Goal: Task Accomplishment & Management: Complete application form

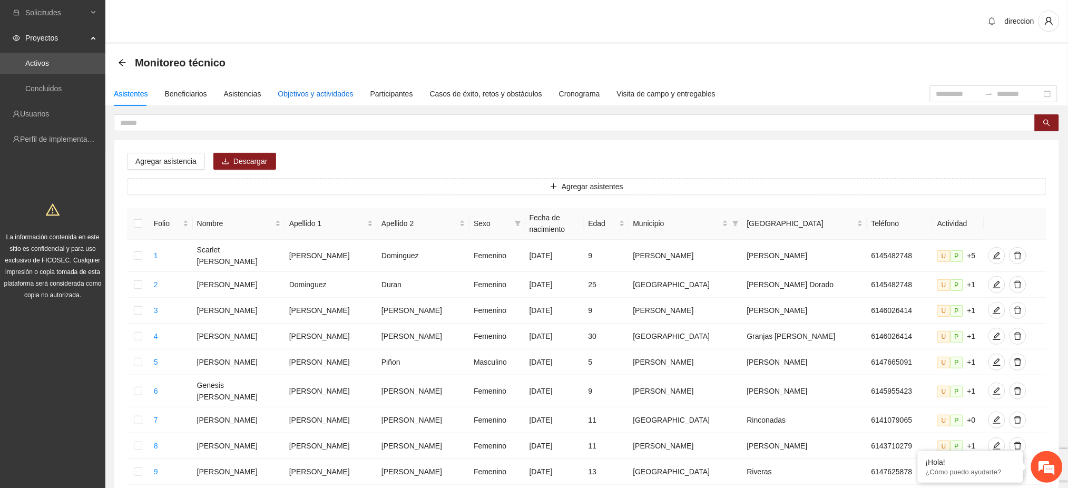
click at [302, 92] on div "Objetivos y actividades" at bounding box center [315, 94] width 75 height 12
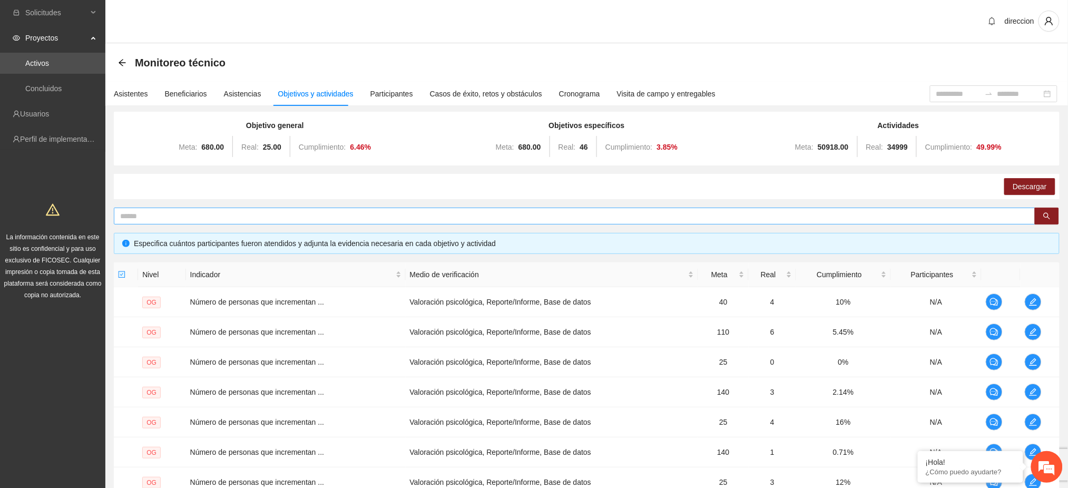
click at [149, 208] on span at bounding box center [574, 216] width 921 height 17
type input "********"
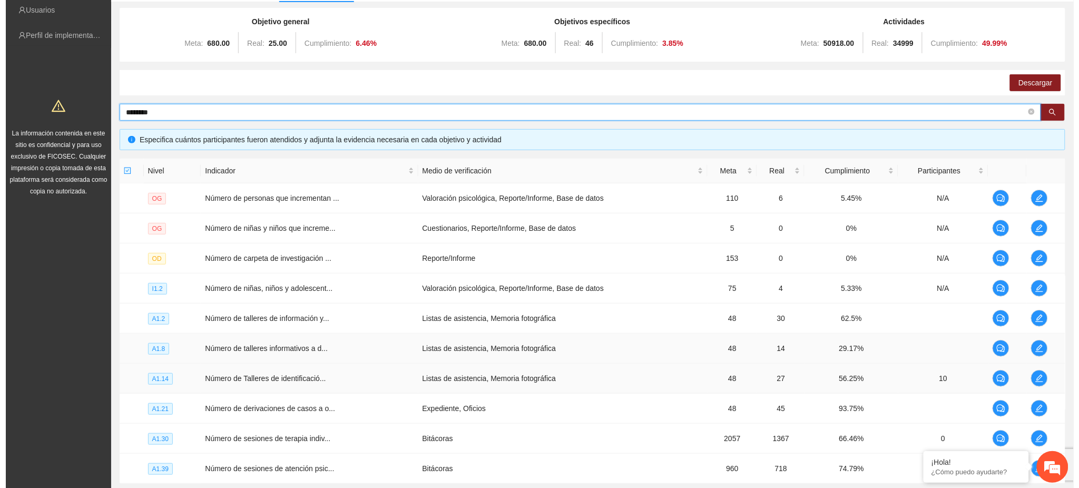
scroll to position [200, 0]
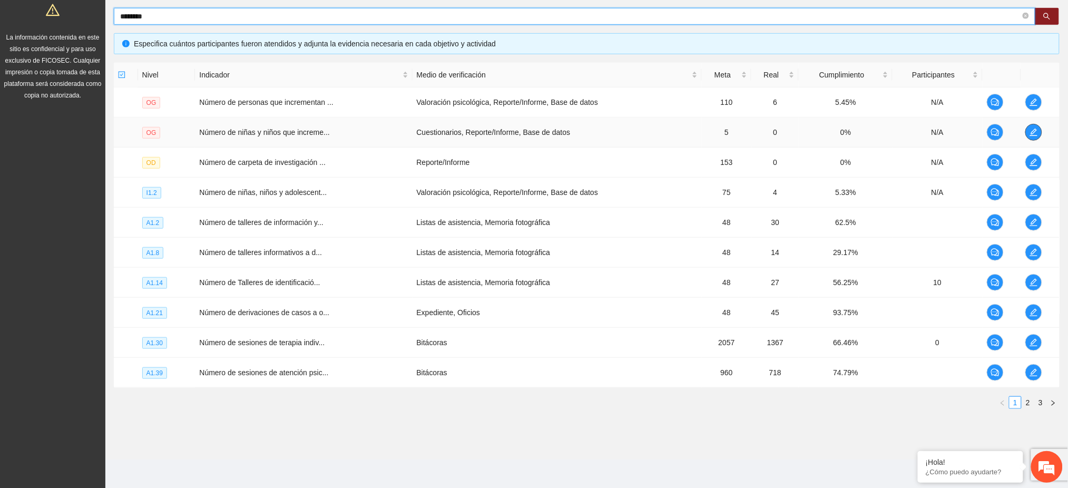
click at [1037, 133] on icon "edit" at bounding box center [1033, 132] width 8 height 8
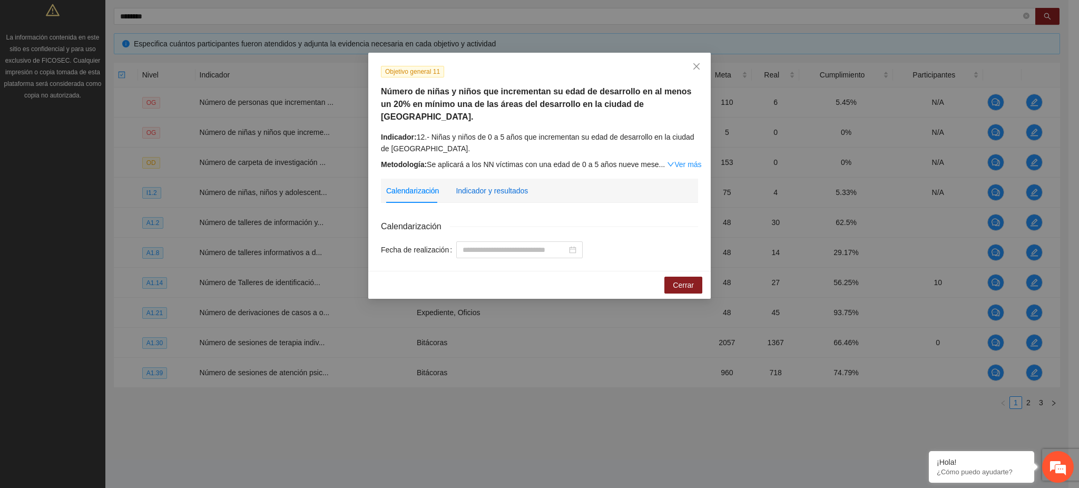
click at [495, 185] on div "Indicador y resultados" at bounding box center [492, 191] width 72 height 12
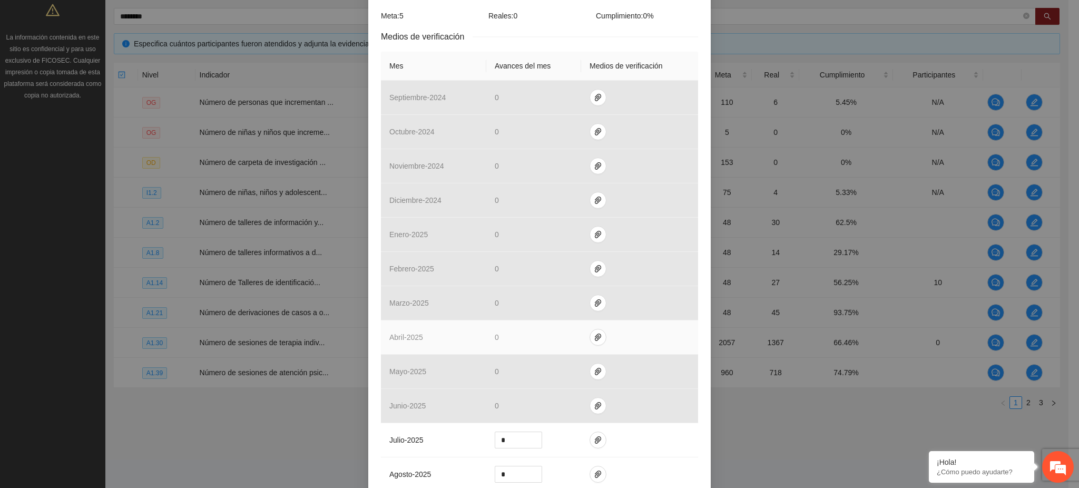
scroll to position [336, 0]
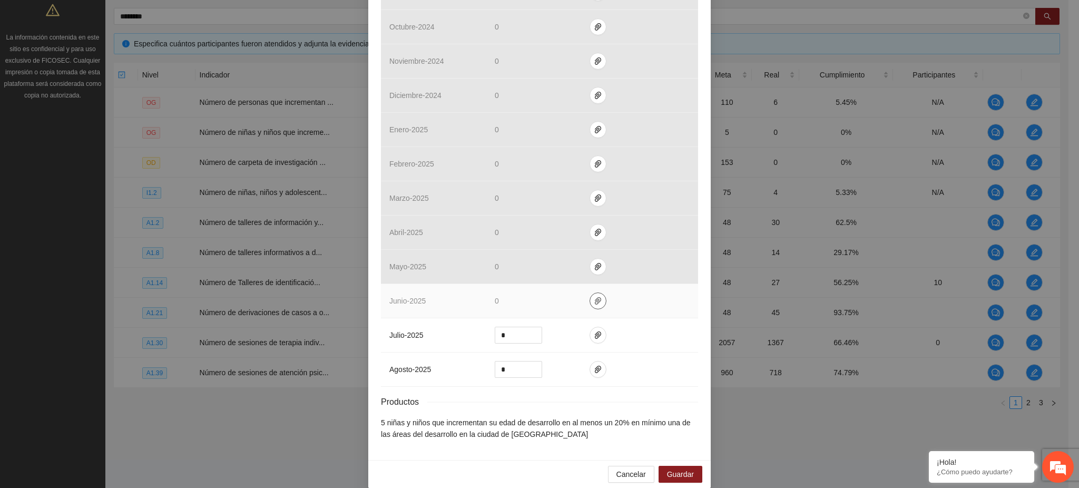
click at [597, 297] on span "paper-clip" at bounding box center [598, 301] width 16 height 8
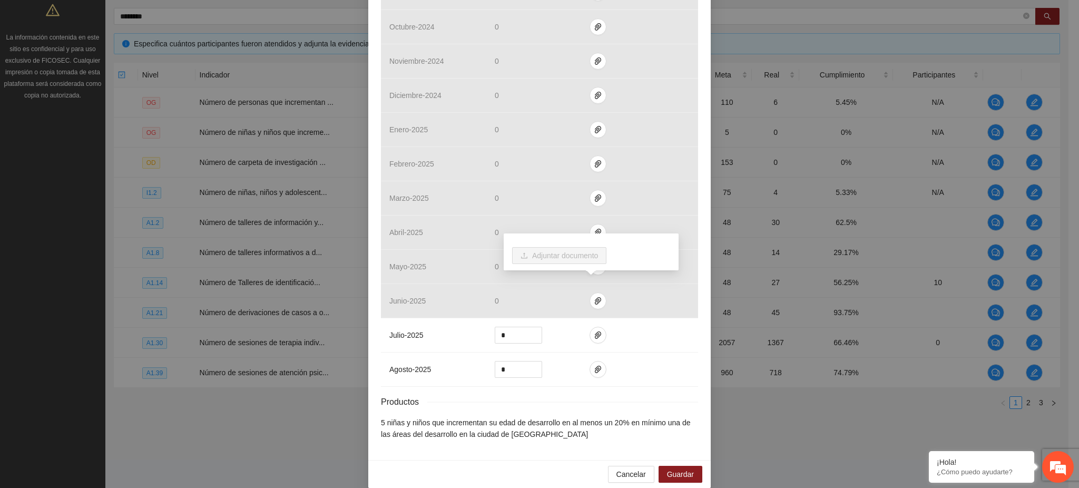
click at [596, 395] on div "Productos" at bounding box center [539, 401] width 317 height 13
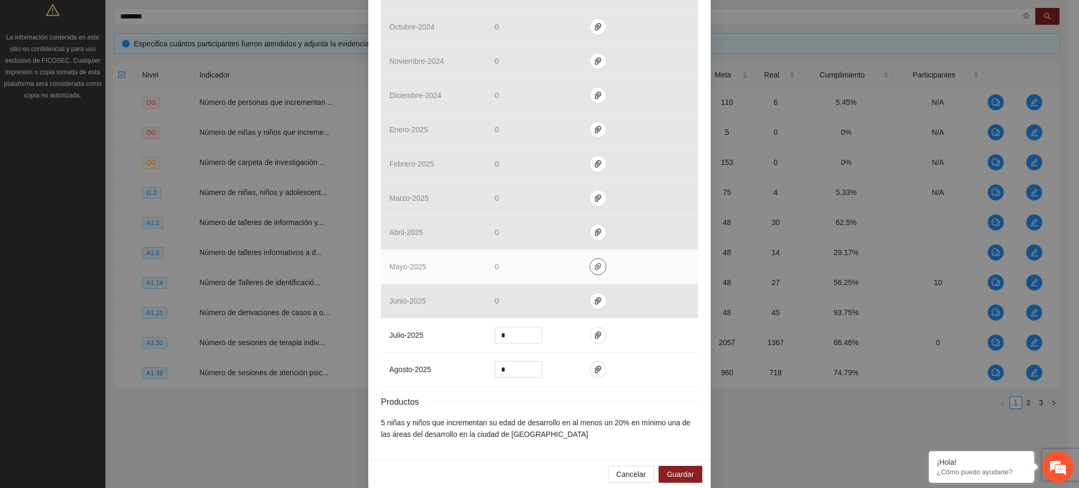
click at [593, 258] on button "button" at bounding box center [597, 266] width 17 height 17
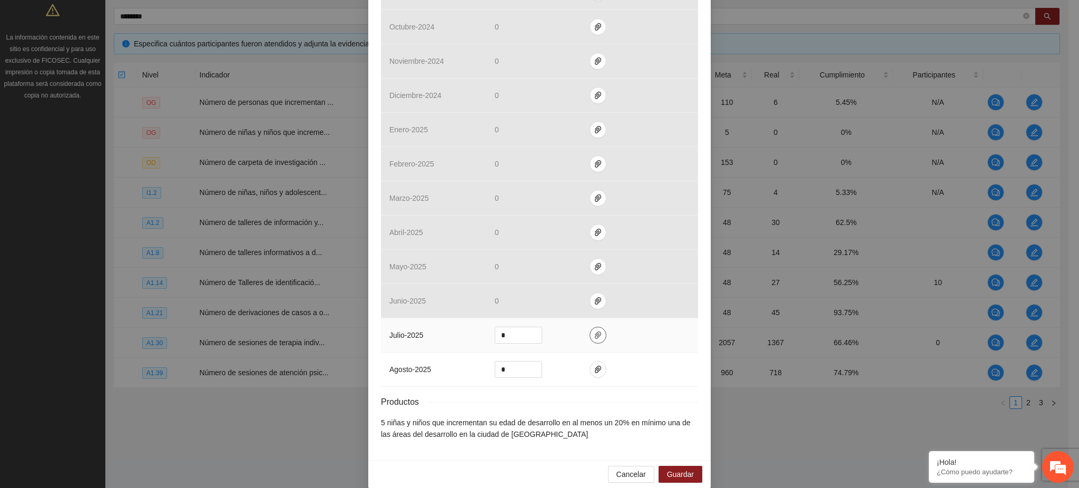
click at [594, 331] on icon "paper-clip" at bounding box center [598, 335] width 8 height 8
click at [577, 289] on span "Adjuntar documento" at bounding box center [565, 290] width 66 height 12
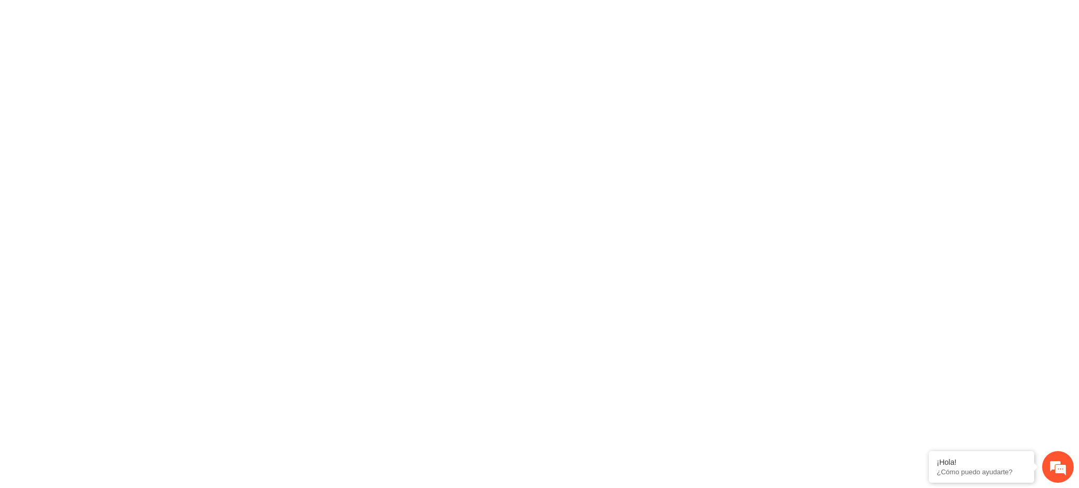
scroll to position [0, 0]
click at [676, 193] on div at bounding box center [539, 244] width 1079 height 488
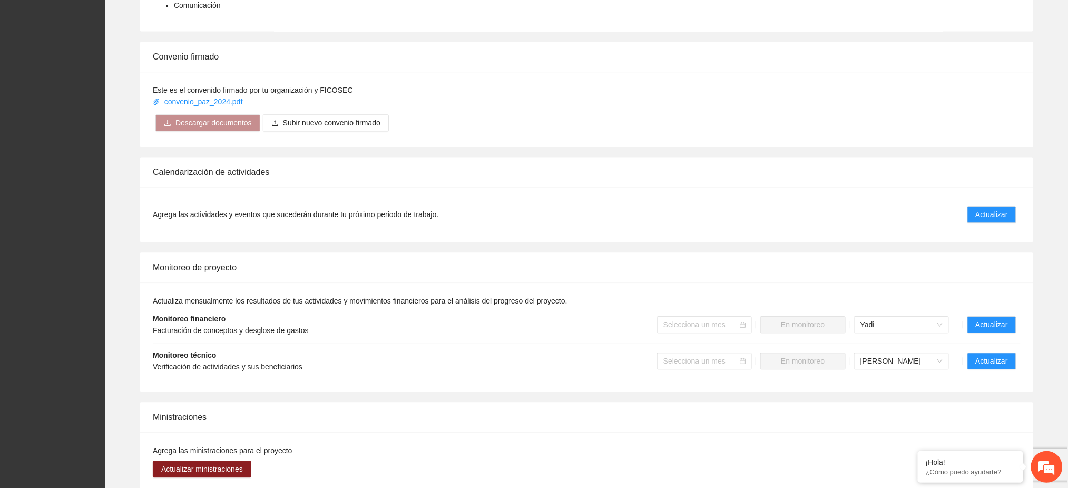
scroll to position [843, 0]
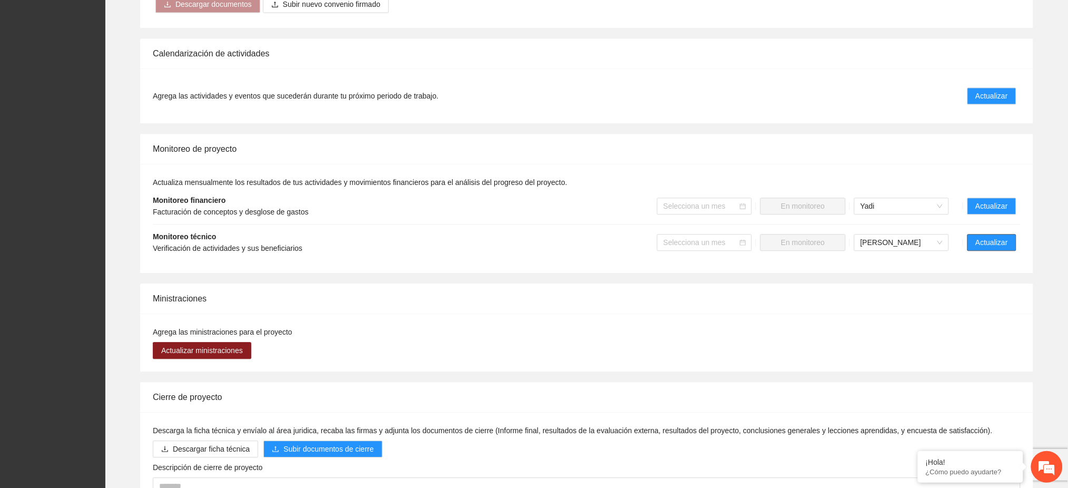
click at [987, 237] on span "Actualizar" at bounding box center [992, 243] width 32 height 12
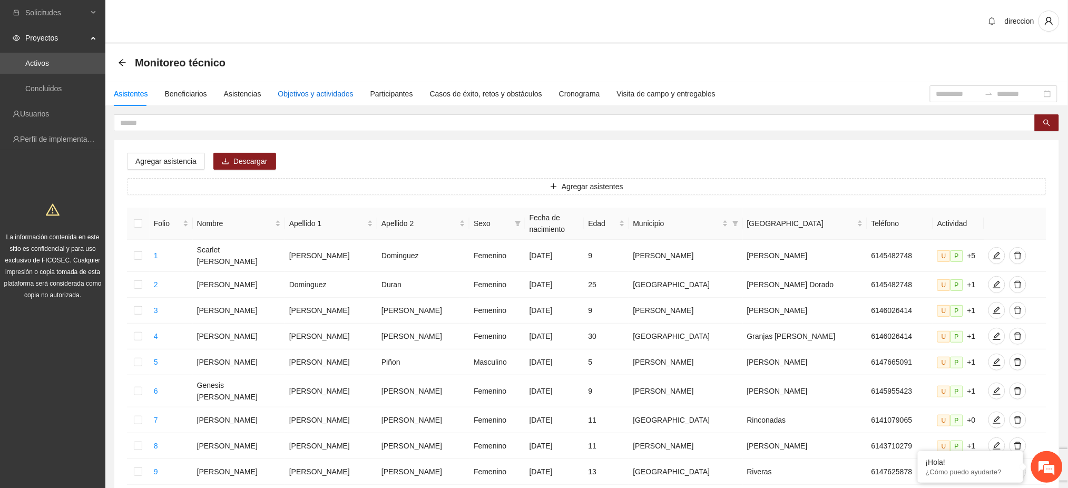
click at [292, 98] on div "Objetivos y actividades" at bounding box center [315, 94] width 75 height 12
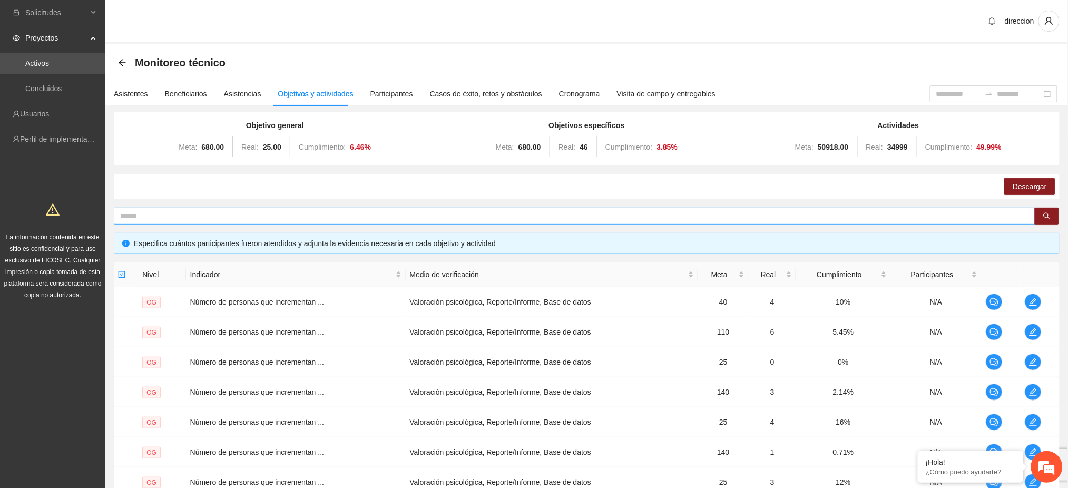
click at [283, 222] on span at bounding box center [574, 216] width 921 height 17
type input "********"
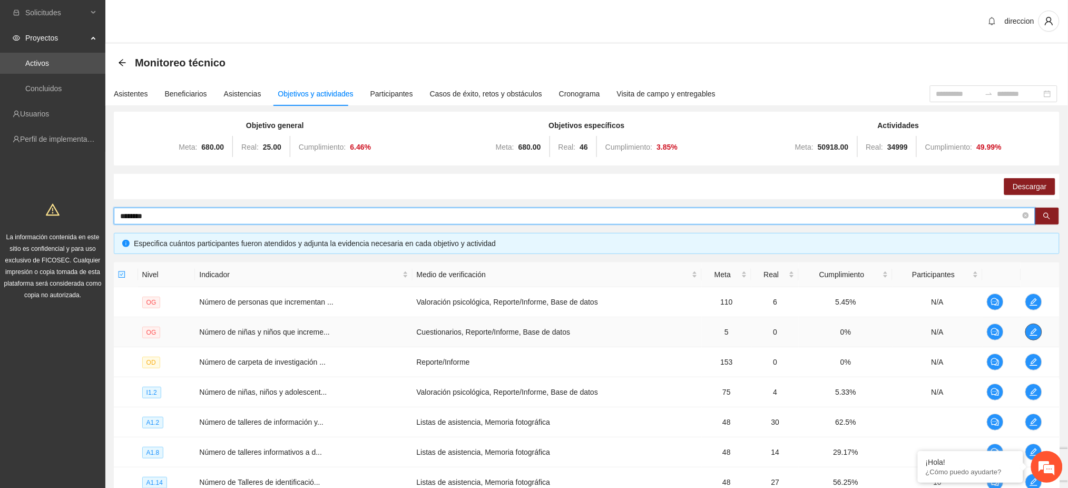
click at [1036, 333] on icon "edit" at bounding box center [1033, 332] width 8 height 8
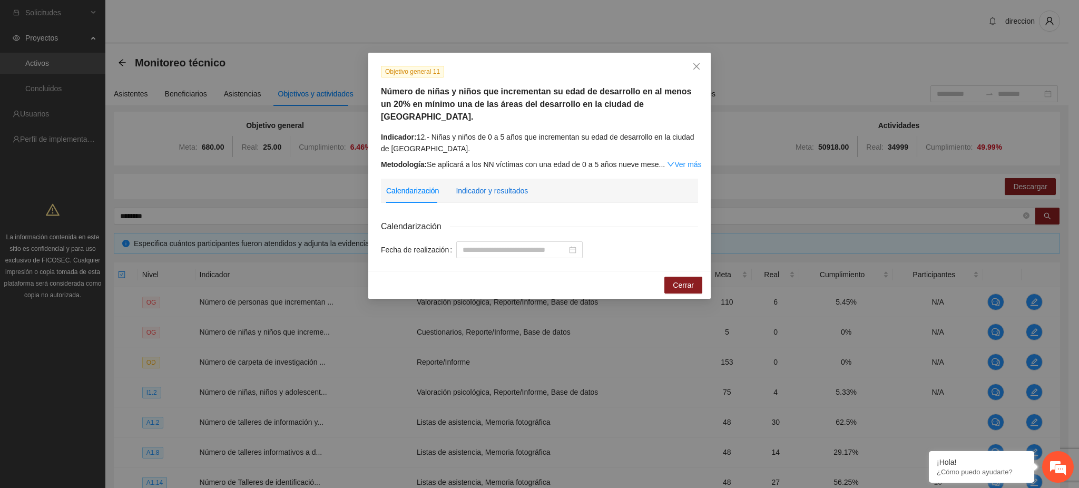
click at [497, 185] on div "Indicador y resultados" at bounding box center [492, 191] width 72 height 12
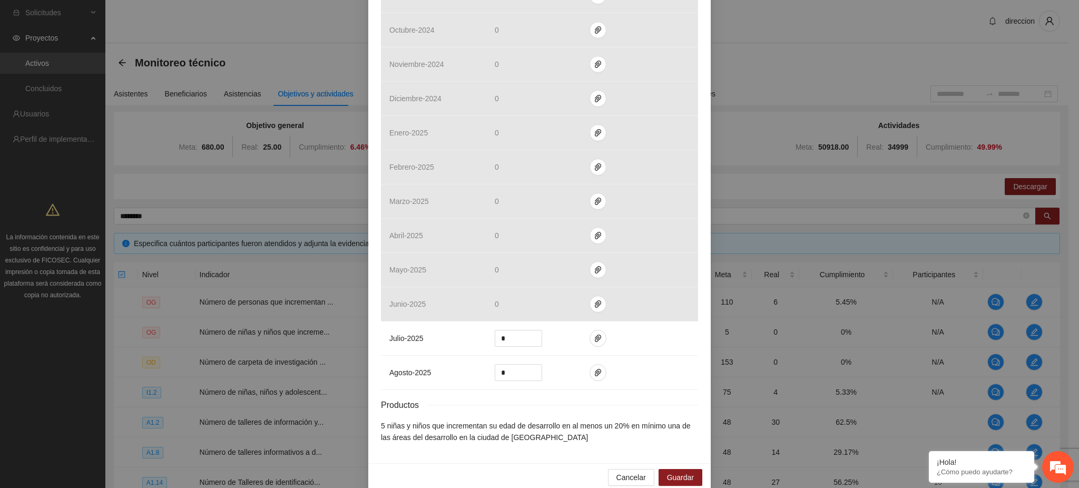
scroll to position [336, 0]
click at [594, 331] on icon "paper-clip" at bounding box center [598, 335] width 8 height 8
click at [549, 290] on span "Adjuntar documento" at bounding box center [565, 290] width 66 height 12
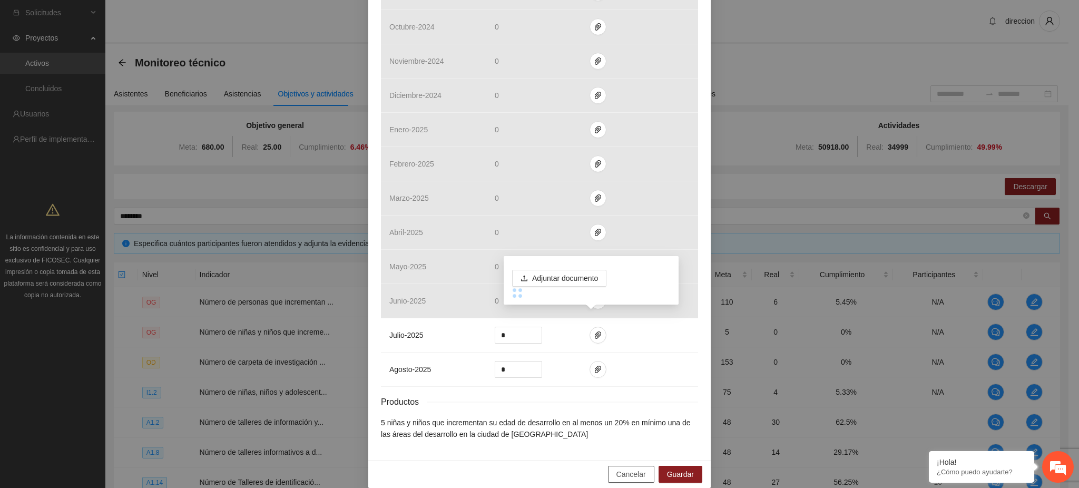
click at [647, 466] on button "Cancelar" at bounding box center [631, 474] width 46 height 17
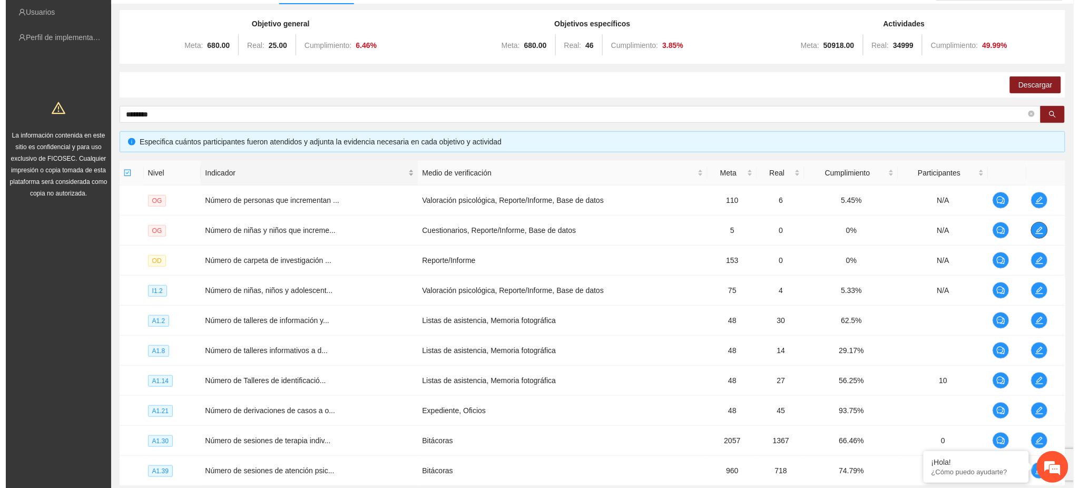
scroll to position [140, 0]
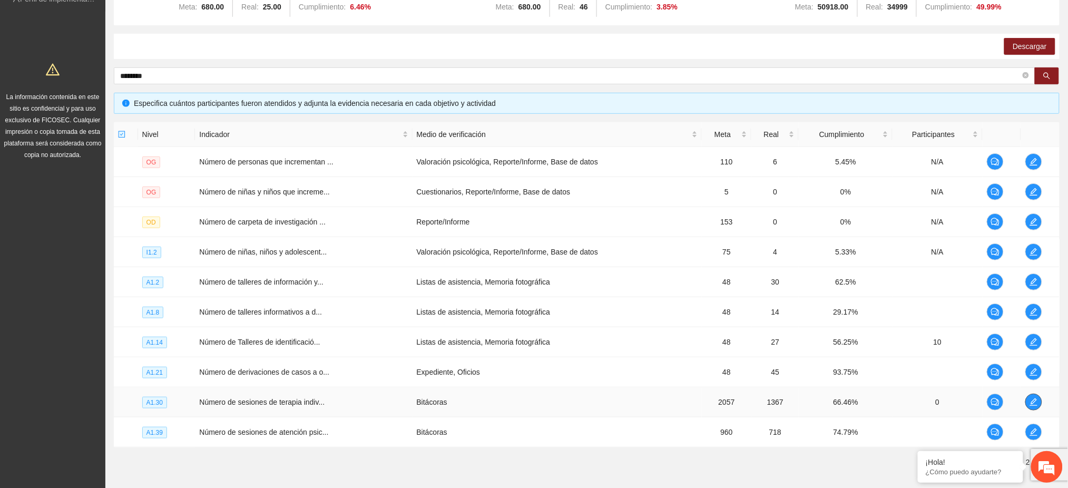
click at [1032, 406] on button "button" at bounding box center [1033, 401] width 17 height 17
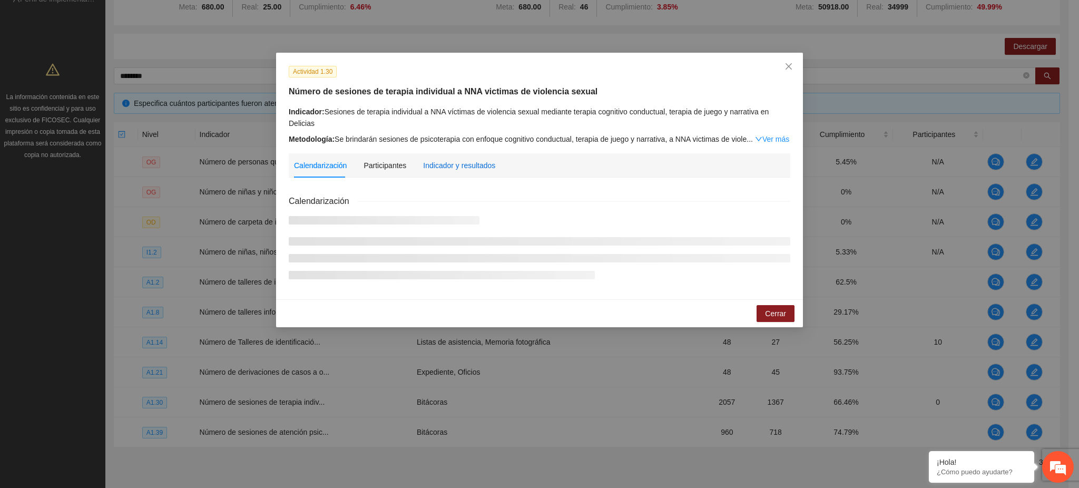
click at [476, 166] on div "Indicador y resultados" at bounding box center [459, 166] width 72 height 12
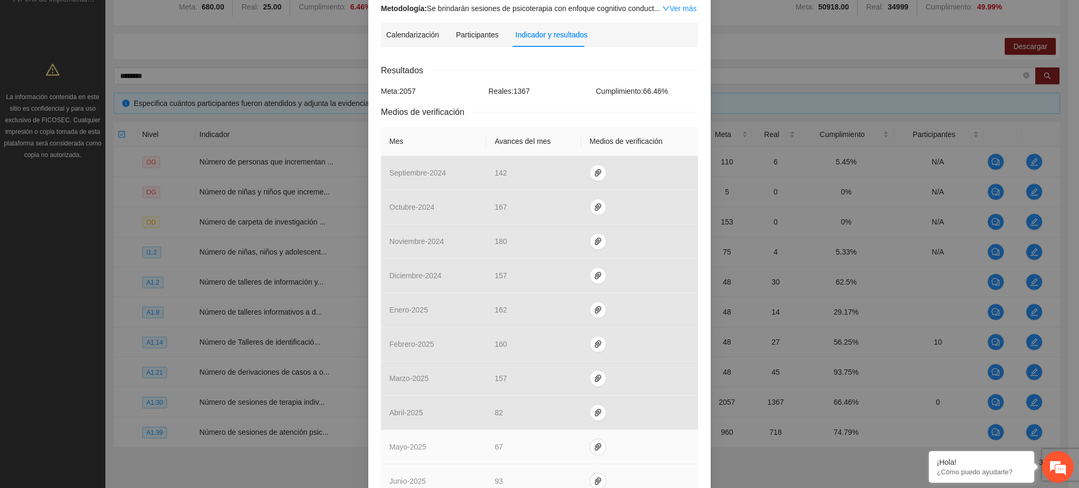
scroll to position [312, 0]
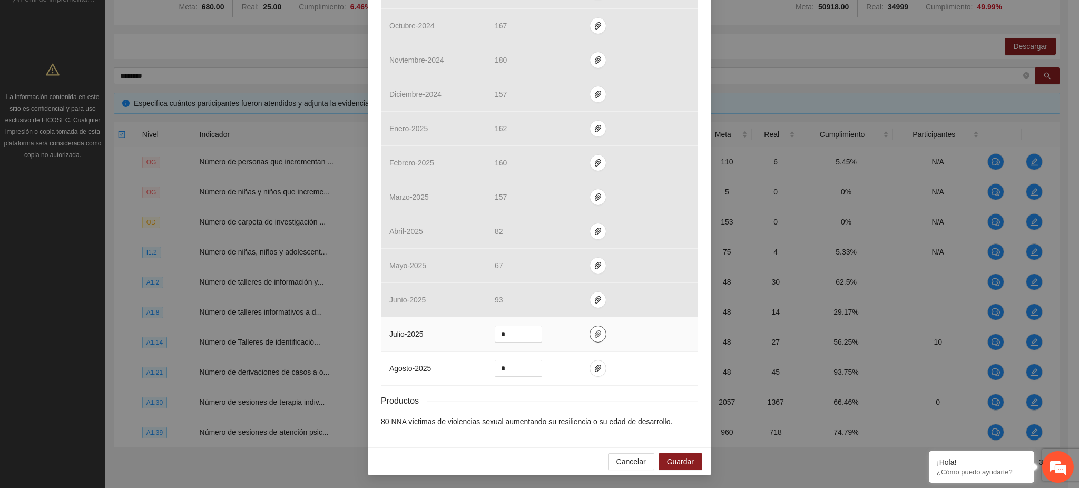
click at [590, 334] on span "paper-clip" at bounding box center [598, 334] width 16 height 8
click at [548, 304] on span "Adjuntar documento" at bounding box center [565, 302] width 66 height 12
click at [627, 465] on span "Cancelar" at bounding box center [630, 462] width 29 height 12
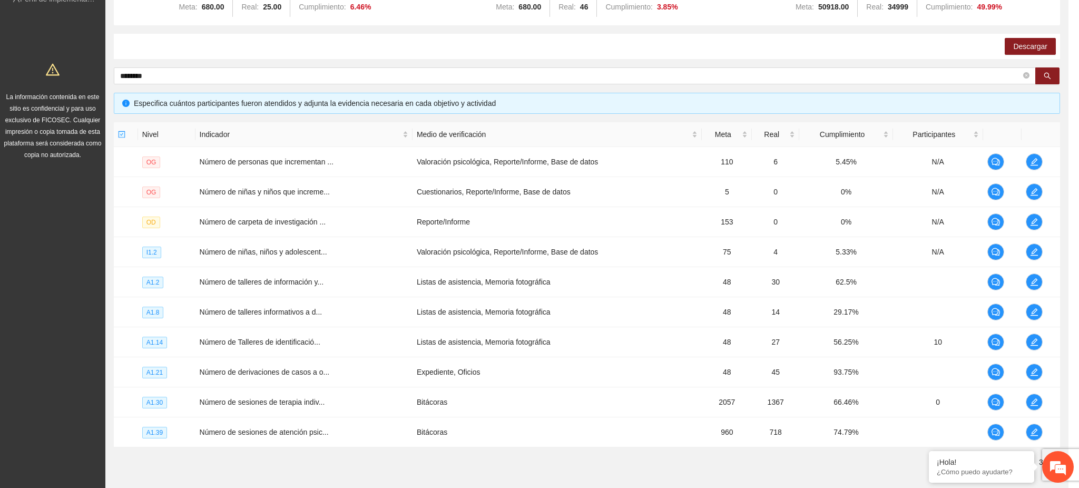
scroll to position [259, 0]
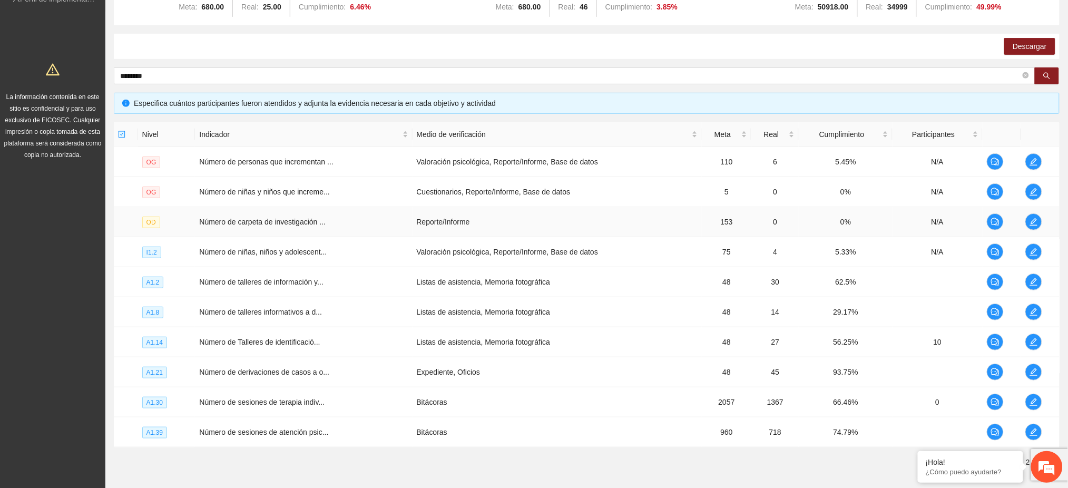
click at [498, 227] on td "Reporte/Informe" at bounding box center [556, 222] width 289 height 30
click at [1031, 401] on icon "edit" at bounding box center [1033, 401] width 7 height 7
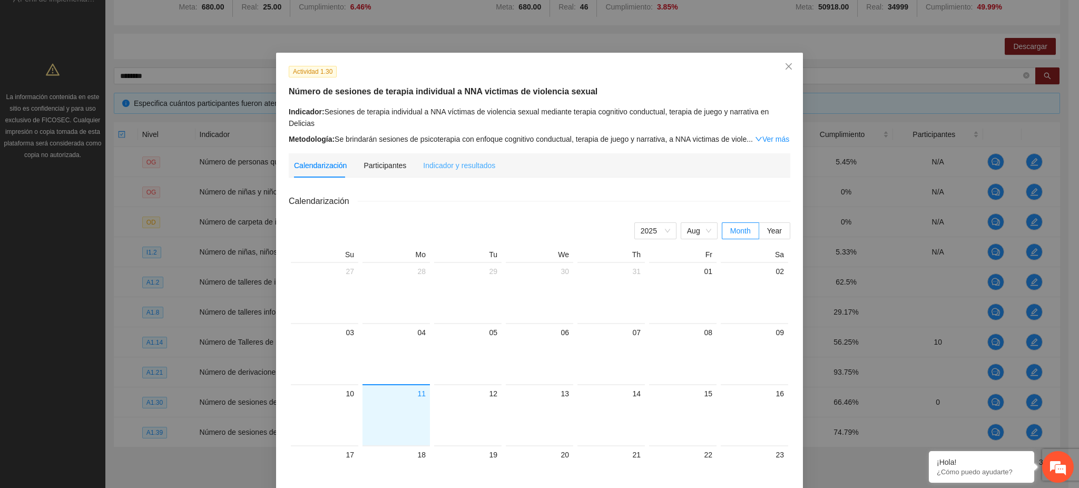
click at [435, 172] on div "Indicador y resultados" at bounding box center [459, 165] width 72 height 24
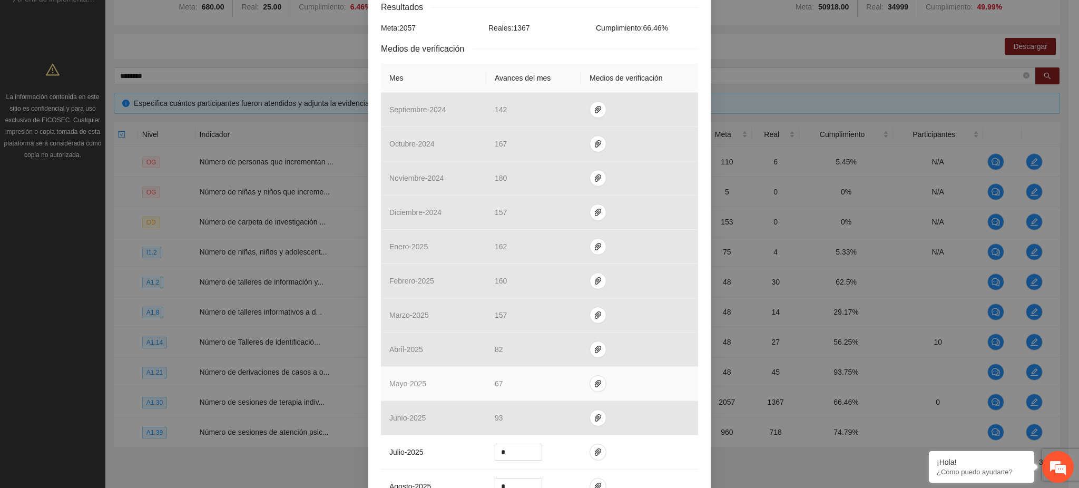
scroll to position [312, 0]
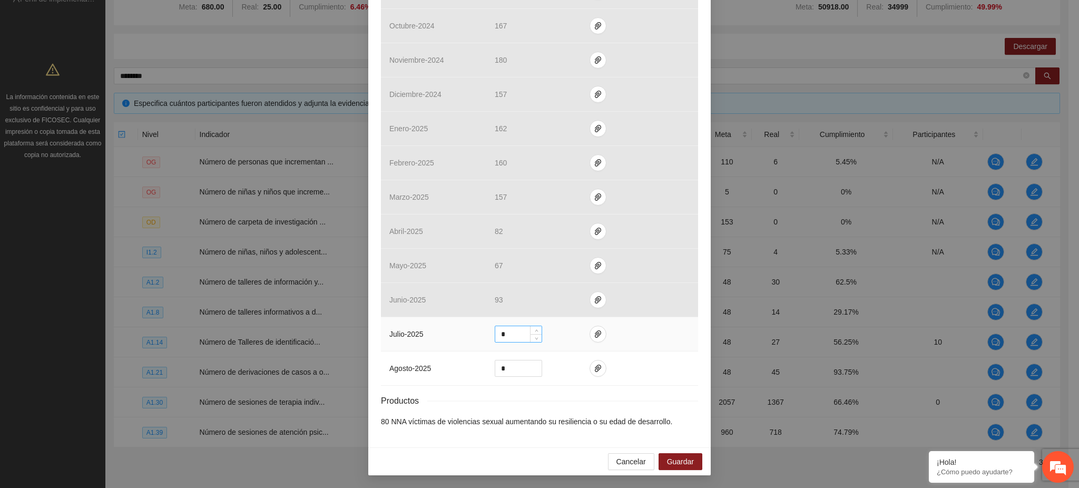
click at [510, 333] on input "*" at bounding box center [518, 334] width 46 height 16
type input "**"
click at [594, 334] on icon "paper-clip" at bounding box center [598, 334] width 8 height 8
click at [563, 300] on span "Adjuntar documento" at bounding box center [565, 302] width 66 height 12
click at [632, 464] on span "Cancelar" at bounding box center [630, 462] width 29 height 12
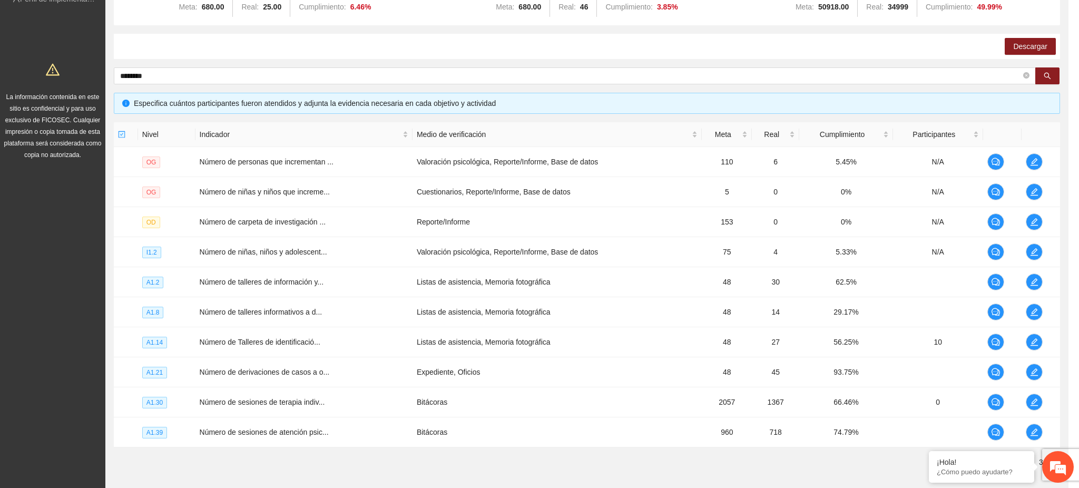
scroll to position [259, 0]
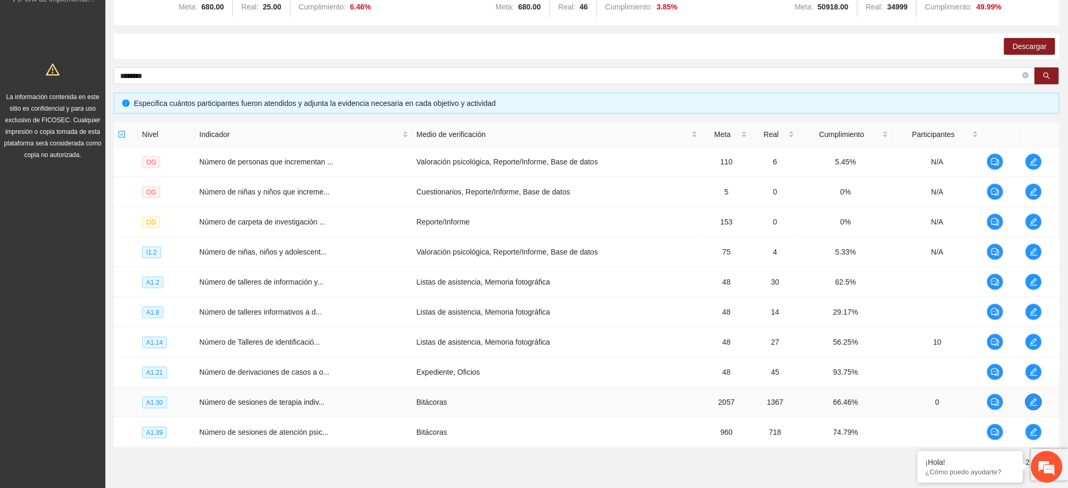
click at [1036, 398] on icon "edit" at bounding box center [1033, 402] width 8 height 8
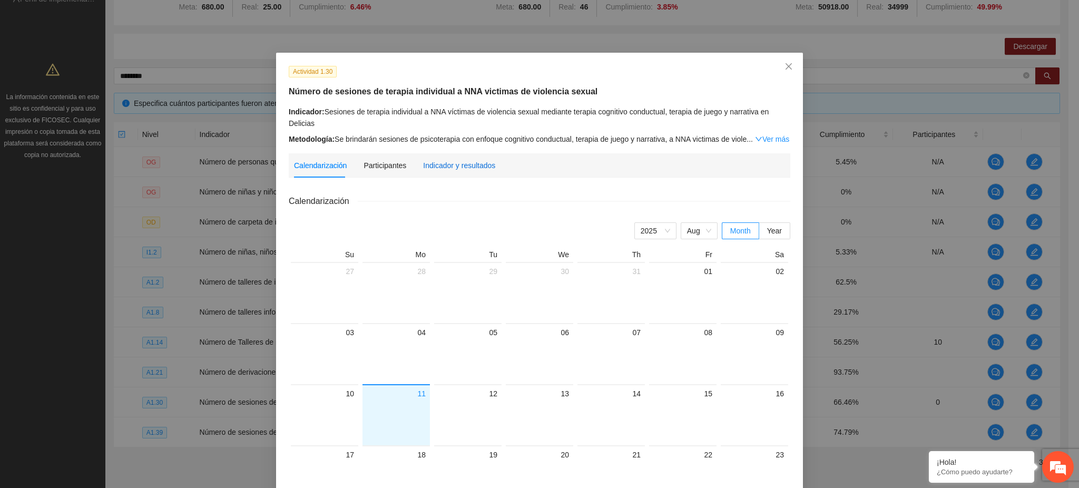
click at [456, 168] on div "Indicador y resultados" at bounding box center [459, 166] width 72 height 12
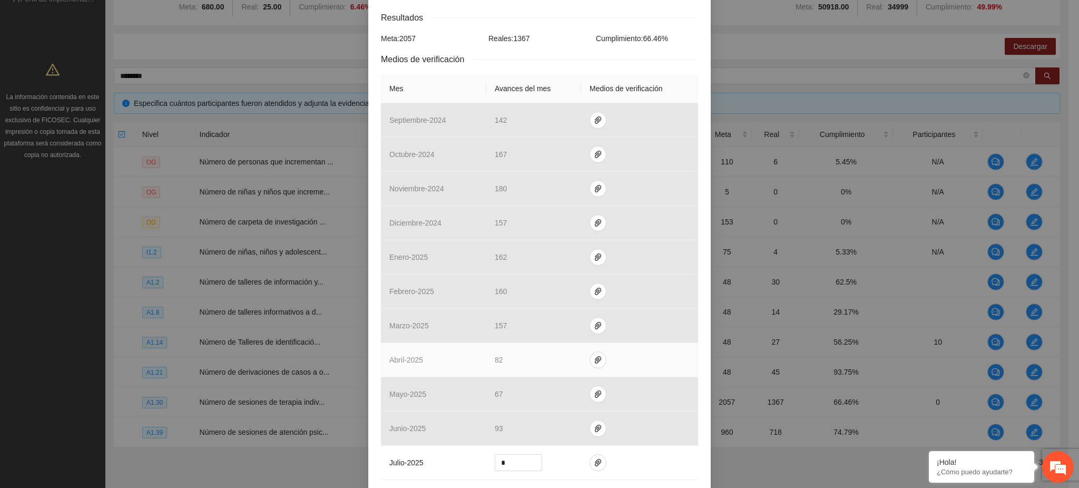
scroll to position [312, 0]
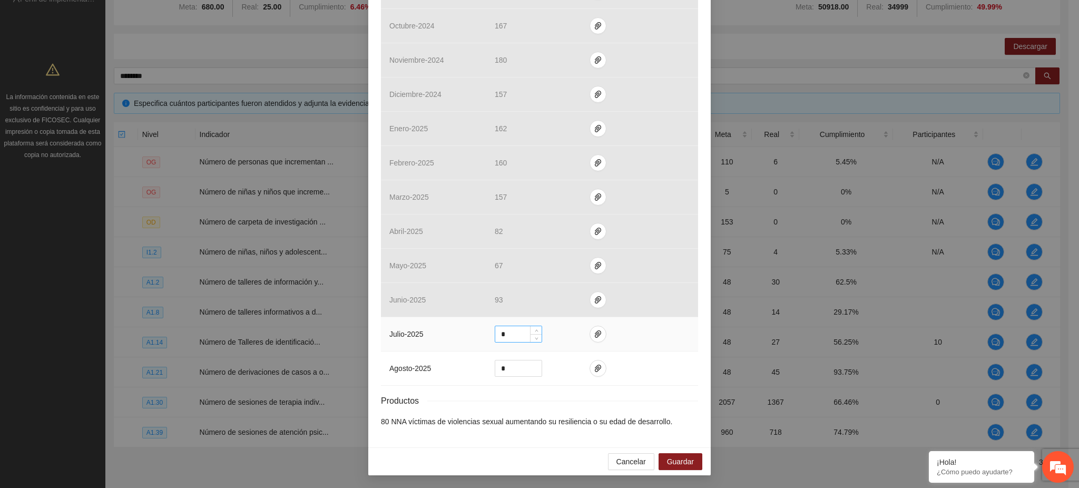
click at [507, 328] on input "*" at bounding box center [518, 334] width 46 height 16
drag, startPoint x: 503, startPoint y: 331, endPoint x: 484, endPoint y: 338, distance: 20.0
click at [486, 338] on td "*" at bounding box center [533, 334] width 95 height 34
type input "**"
click at [590, 340] on button "button" at bounding box center [597, 334] width 17 height 17
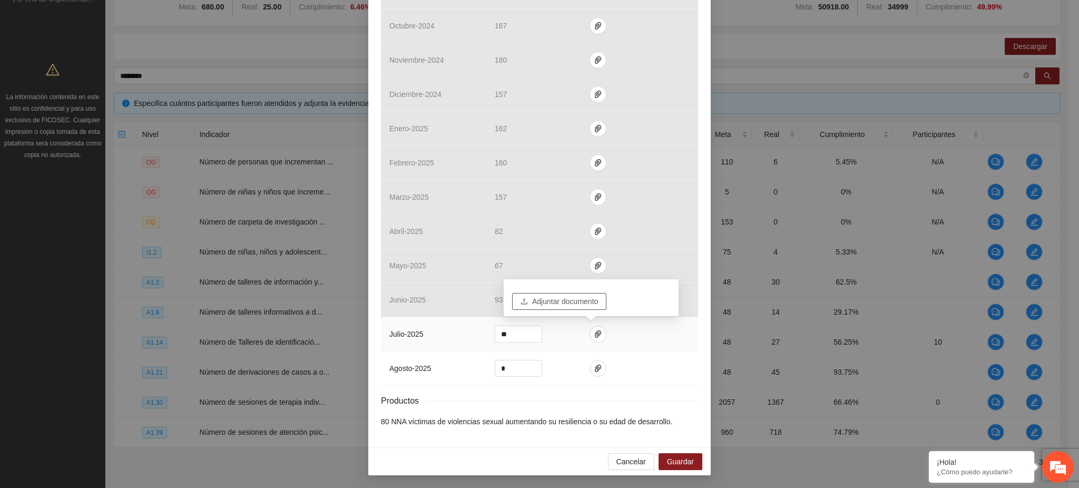
click at [576, 302] on span "Adjuntar documento" at bounding box center [565, 302] width 66 height 12
click at [643, 468] on button "Cancelar" at bounding box center [631, 461] width 46 height 17
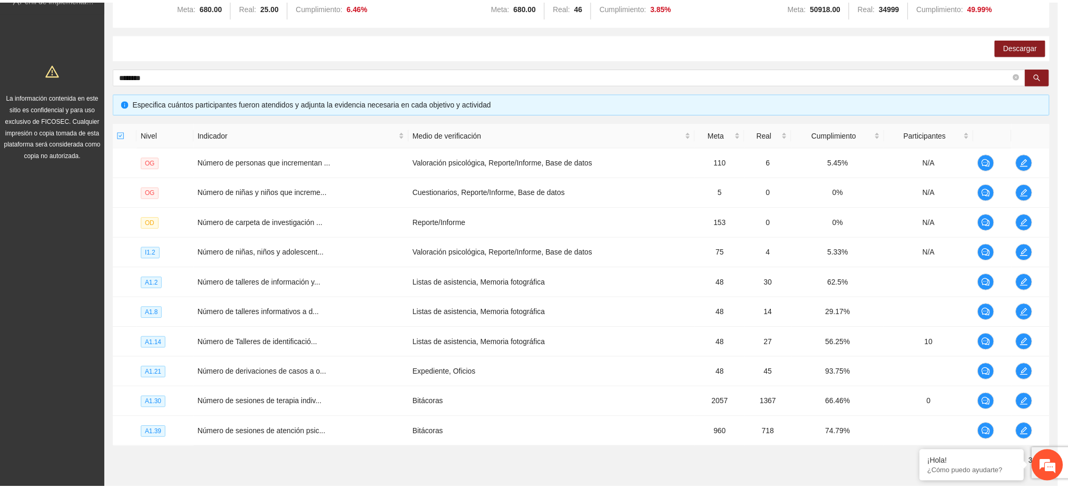
scroll to position [259, 0]
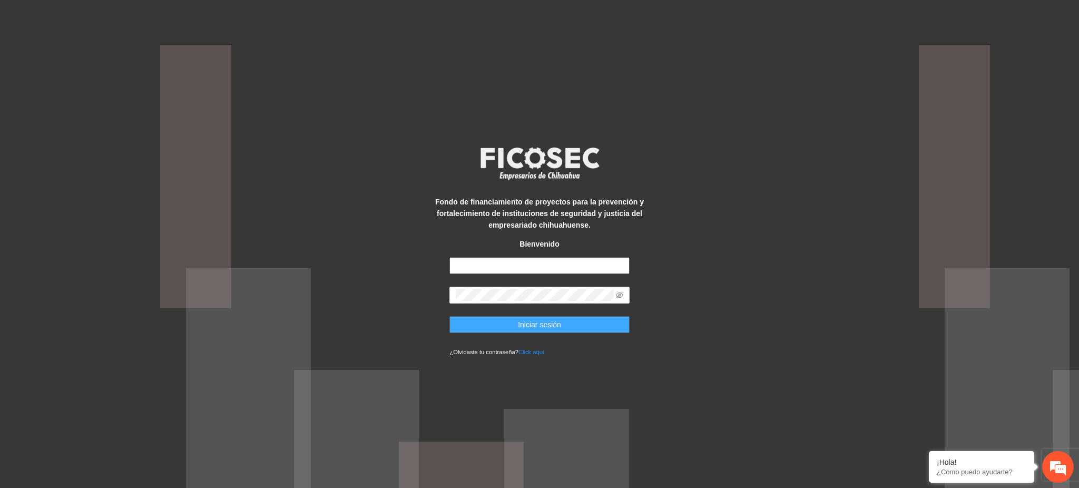
type input "**********"
click at [537, 319] on span "Iniciar sesión" at bounding box center [539, 325] width 43 height 12
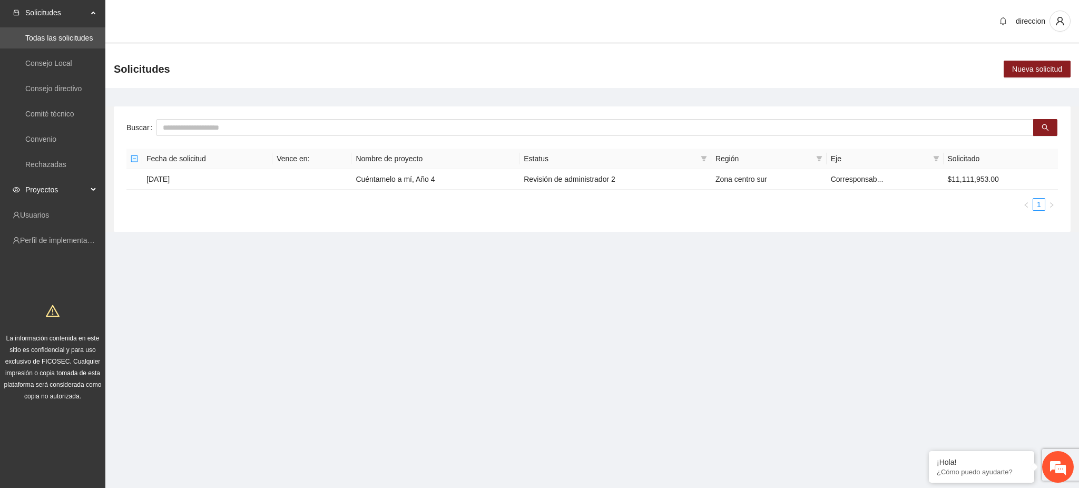
click at [73, 184] on span "Proyectos" at bounding box center [56, 189] width 62 height 21
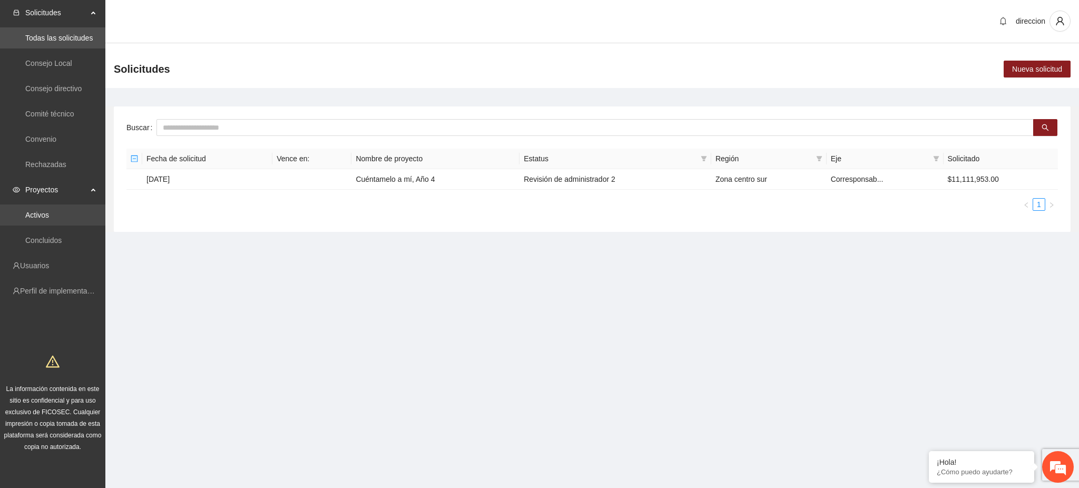
click at [31, 216] on link "Activos" at bounding box center [37, 215] width 24 height 8
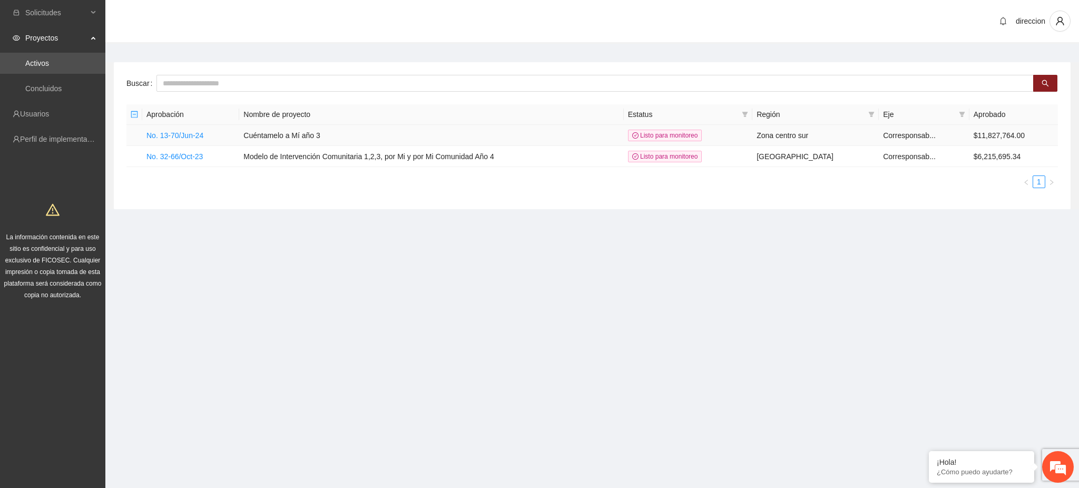
click at [184, 142] on td "No. 13-70/Jun-24" at bounding box center [190, 135] width 97 height 21
click at [184, 138] on link "No. 13-70/Jun-24" at bounding box center [174, 135] width 57 height 8
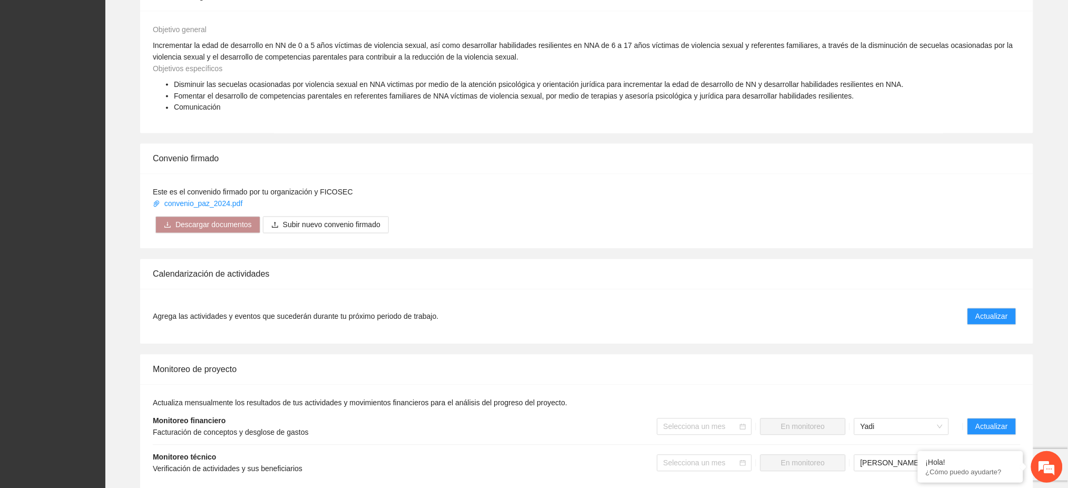
scroll to position [911, 0]
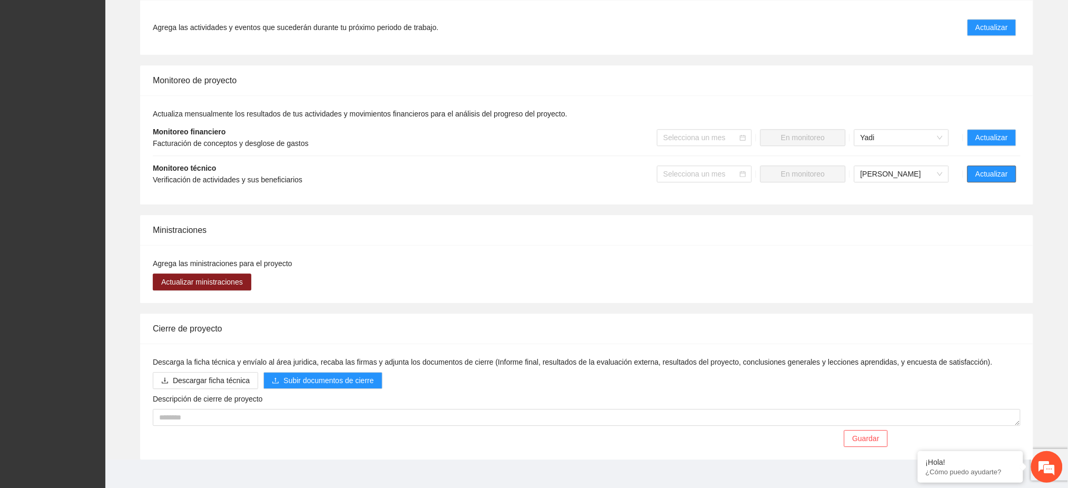
click at [1006, 168] on span "Actualizar" at bounding box center [992, 174] width 32 height 12
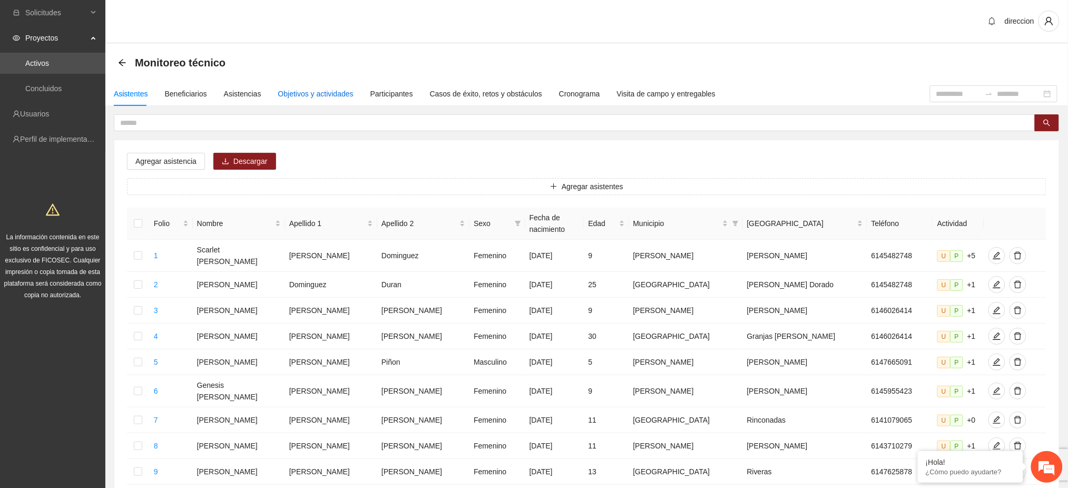
click at [319, 90] on div "Objetivos y actividades" at bounding box center [315, 94] width 75 height 12
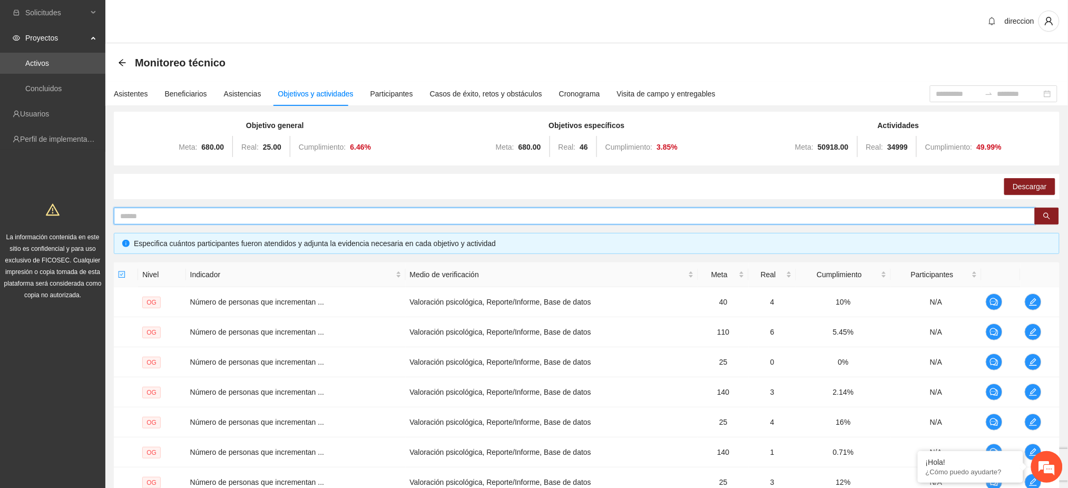
click at [203, 215] on input "text" at bounding box center [570, 216] width 900 height 12
type input "********"
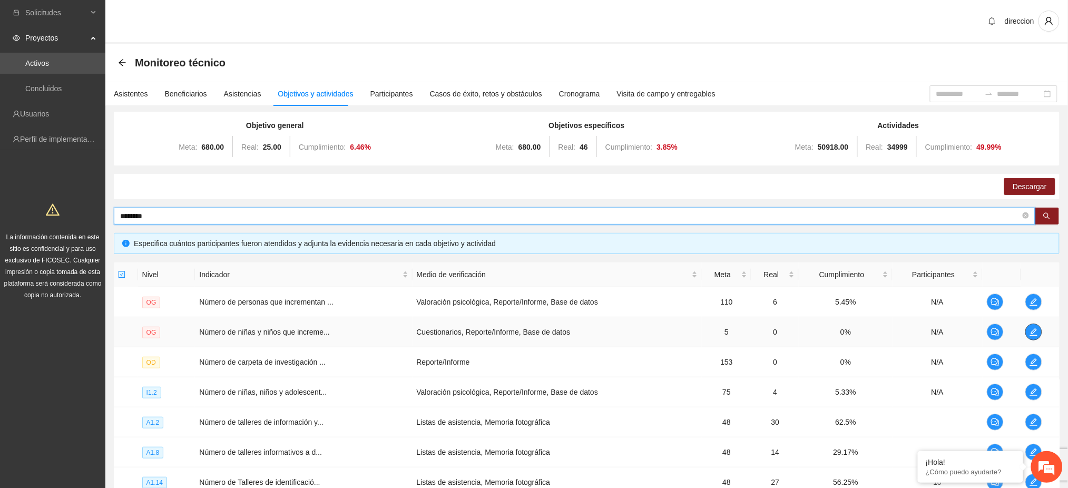
click at [1031, 334] on icon "edit" at bounding box center [1033, 331] width 7 height 7
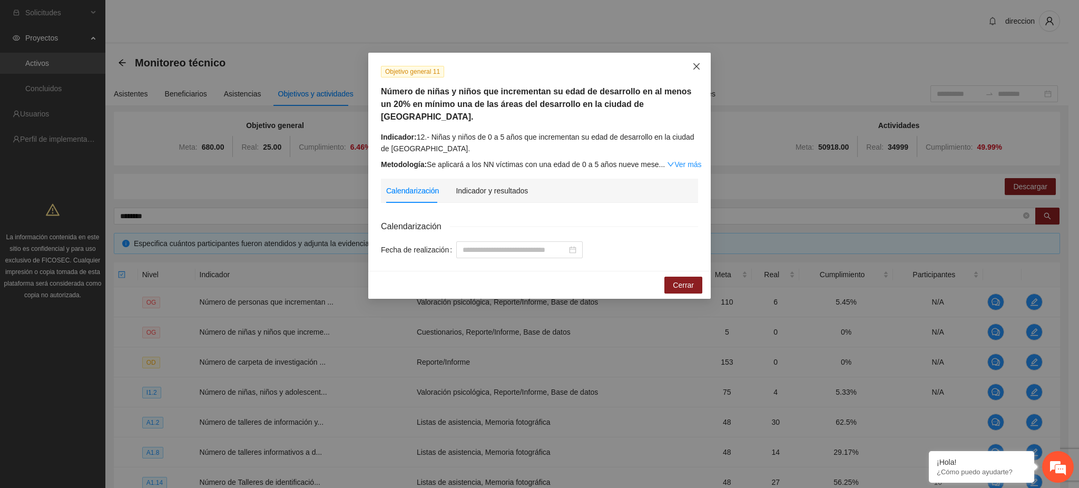
click at [690, 67] on span "Close" at bounding box center [696, 67] width 28 height 28
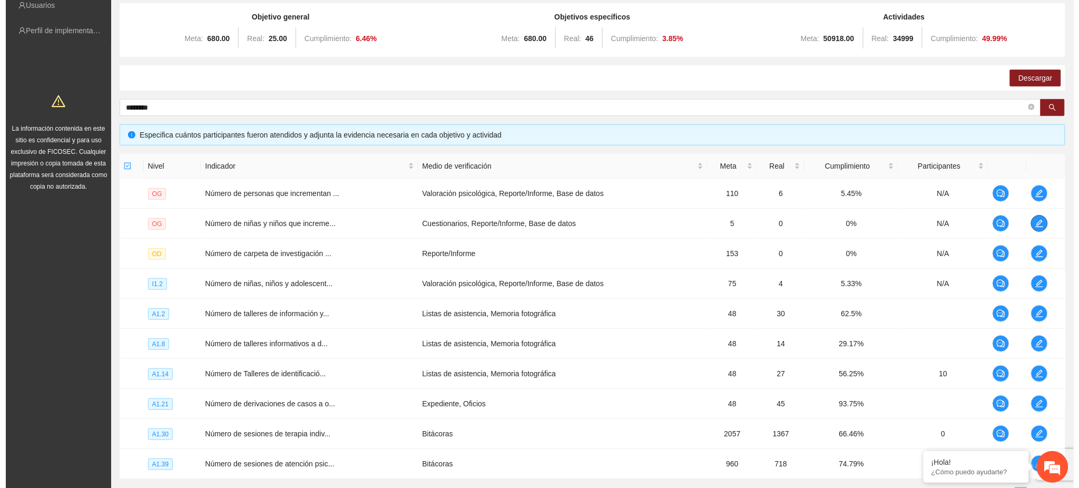
scroll to position [200, 0]
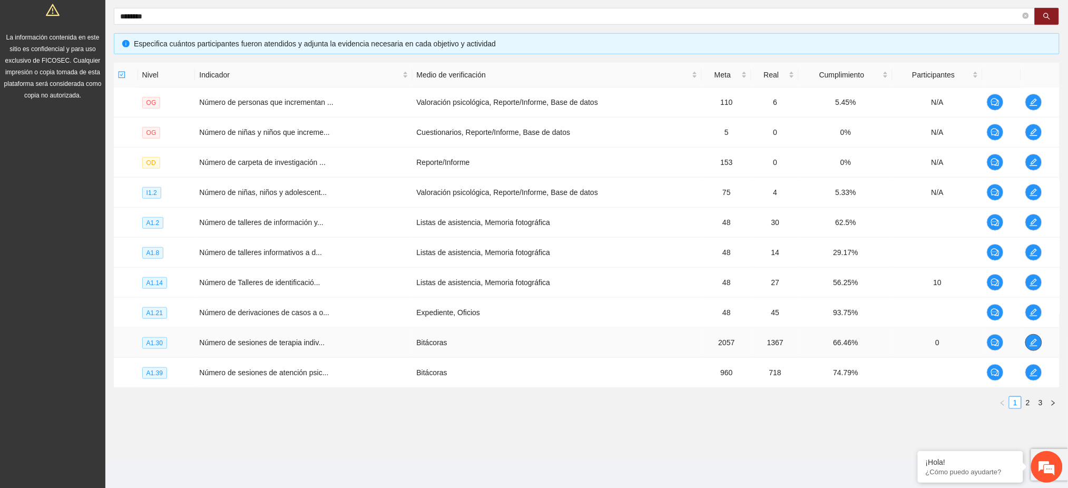
click at [1031, 342] on icon "edit" at bounding box center [1033, 342] width 8 height 8
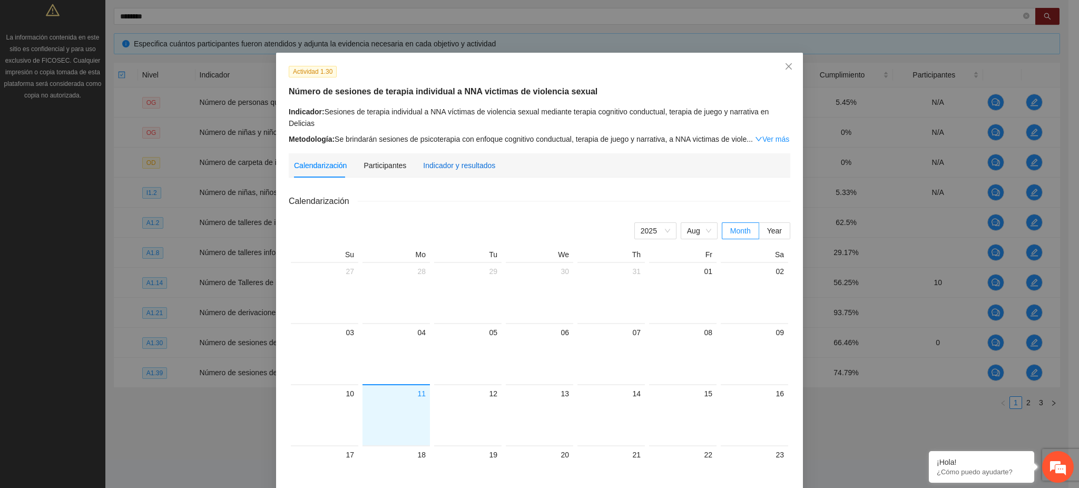
click at [455, 161] on div "Indicador y resultados" at bounding box center [459, 166] width 72 height 12
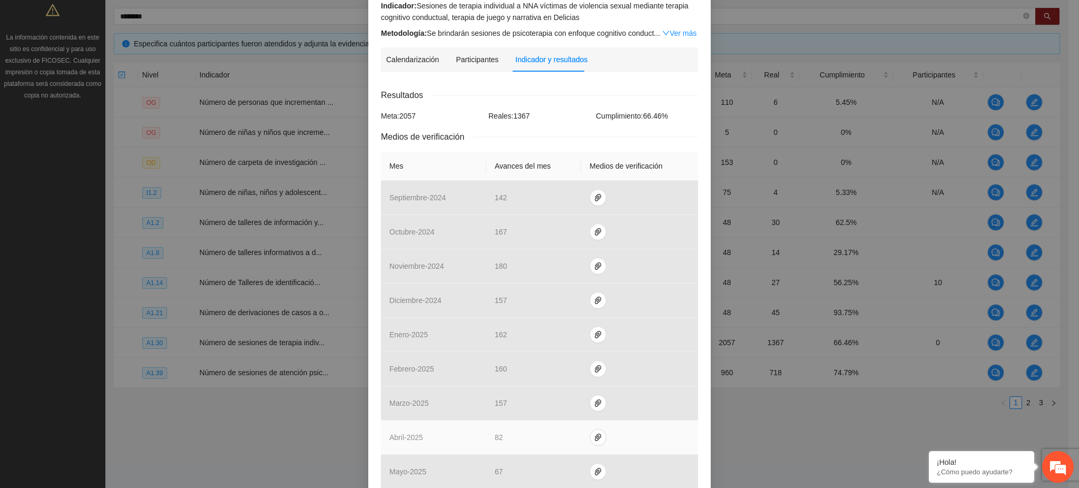
scroll to position [211, 0]
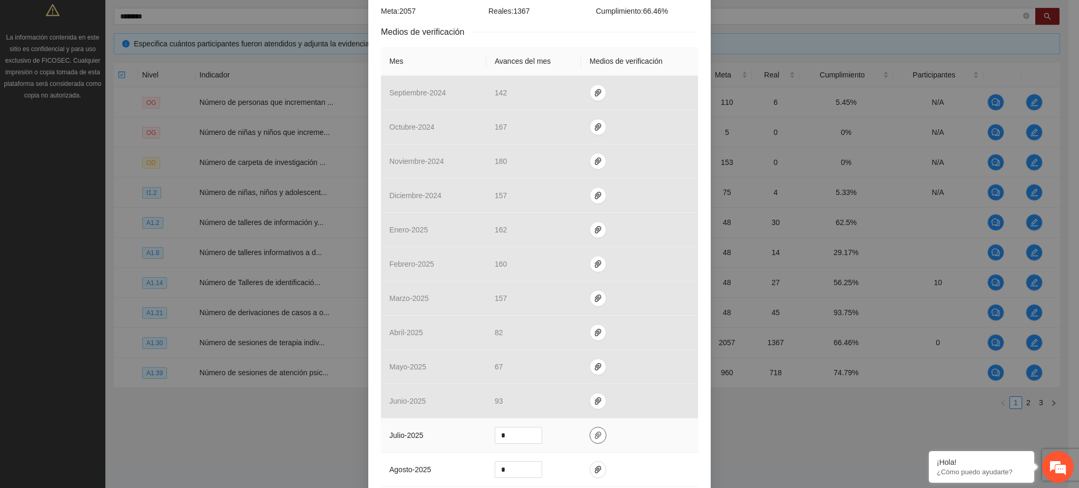
click at [594, 432] on icon "paper-clip" at bounding box center [598, 435] width 8 height 8
click at [555, 403] on span "Adjuntar documento" at bounding box center [565, 403] width 66 height 12
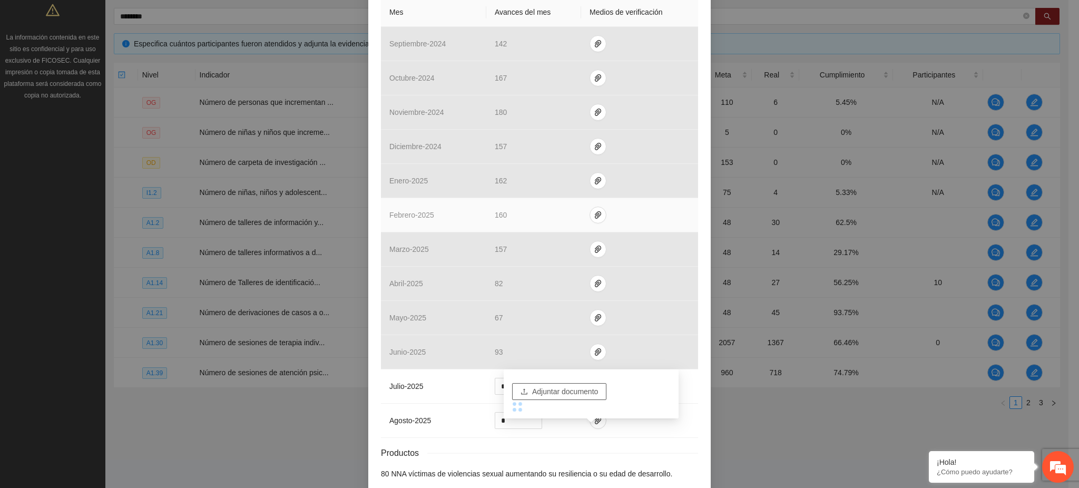
scroll to position [312, 0]
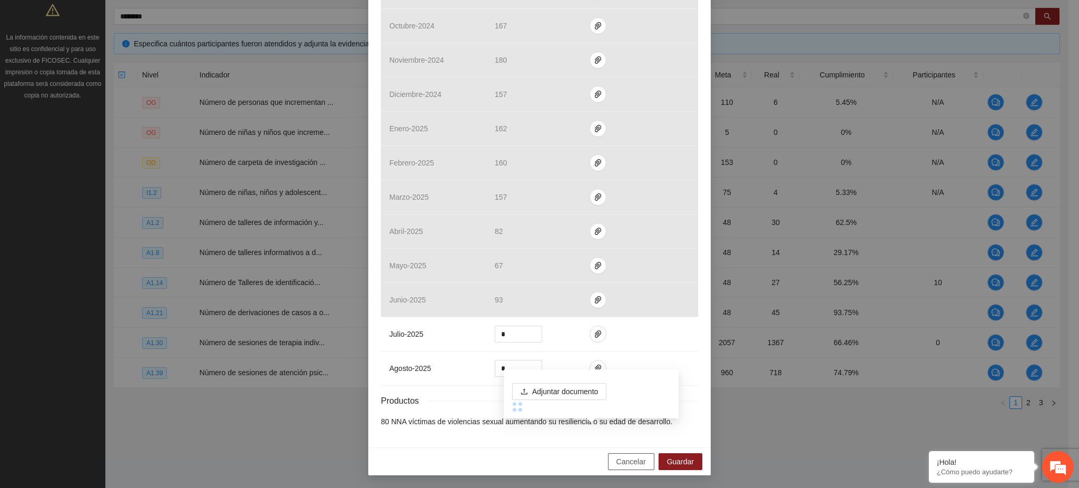
click at [618, 464] on span "Cancelar" at bounding box center [630, 462] width 29 height 12
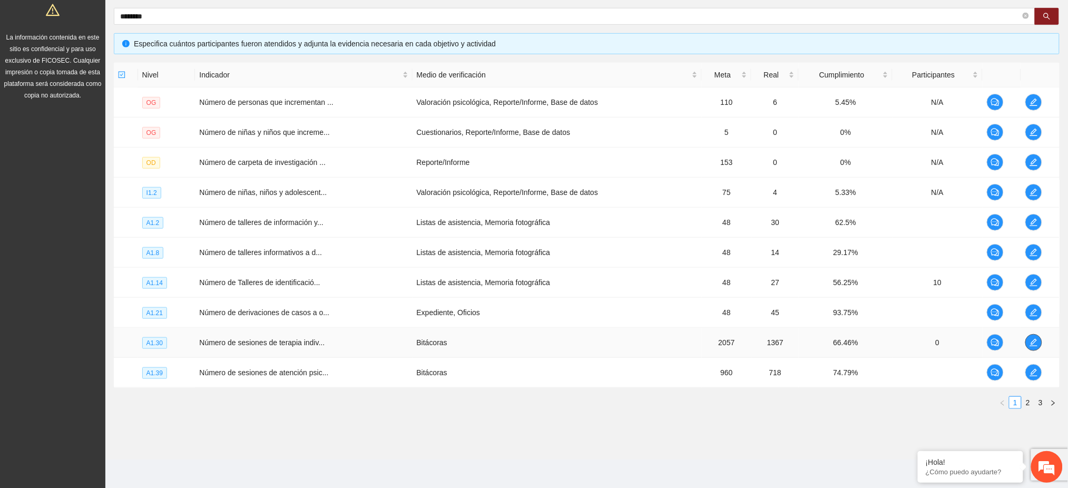
click at [1035, 344] on icon "edit" at bounding box center [1033, 342] width 8 height 8
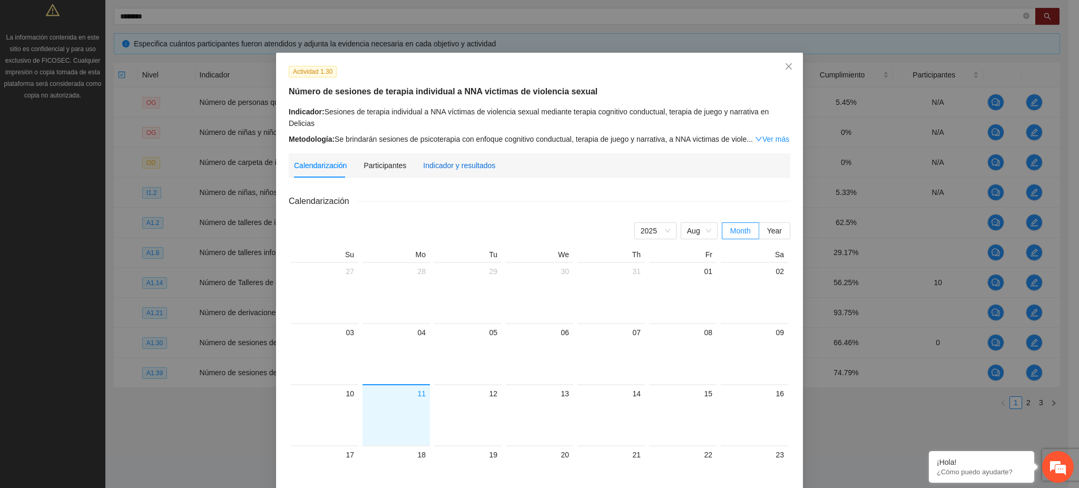
click at [430, 164] on div "Indicador y resultados" at bounding box center [459, 166] width 72 height 12
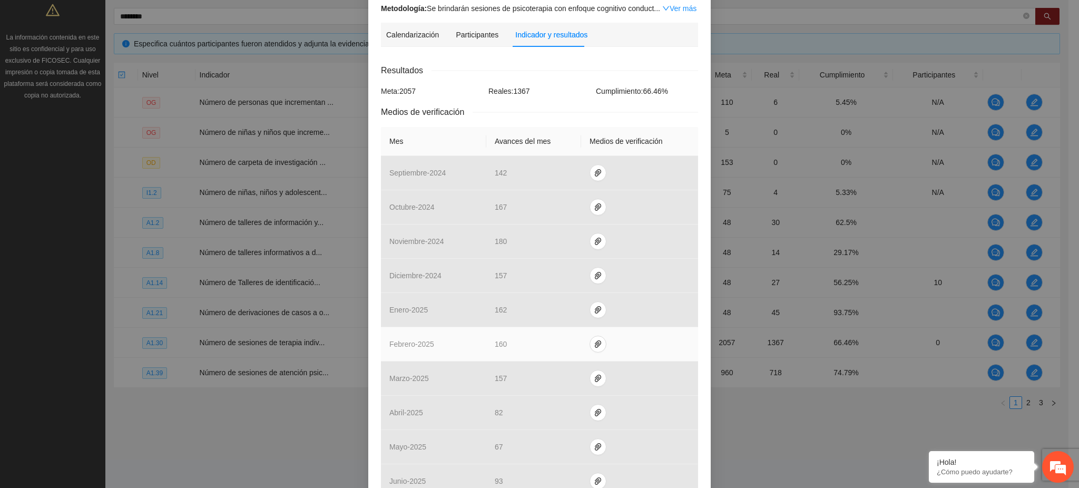
scroll to position [281, 0]
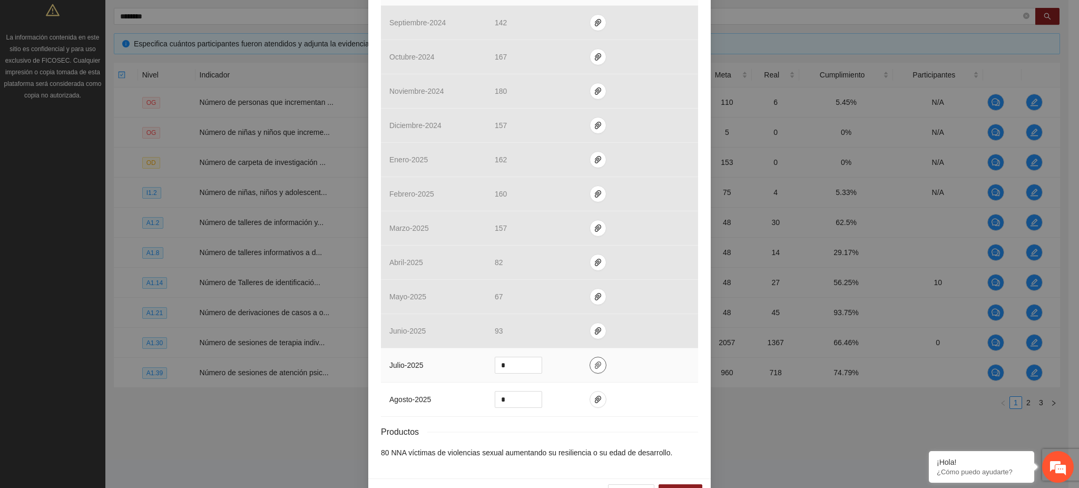
click at [594, 368] on icon "paper-clip" at bounding box center [598, 365] width 8 height 8
click at [567, 336] on span "Adjuntar documento" at bounding box center [565, 333] width 66 height 12
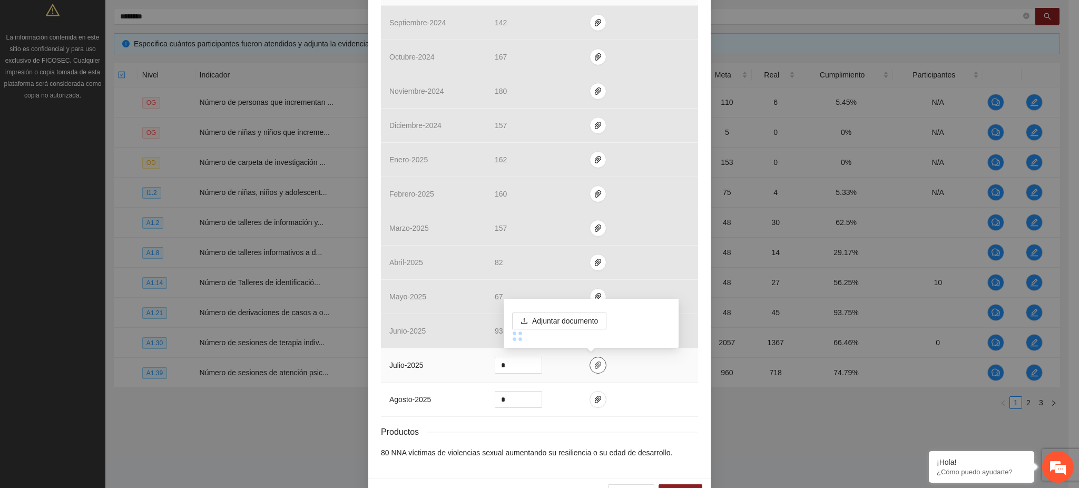
click at [595, 362] on icon "paper-clip" at bounding box center [598, 364] width 6 height 7
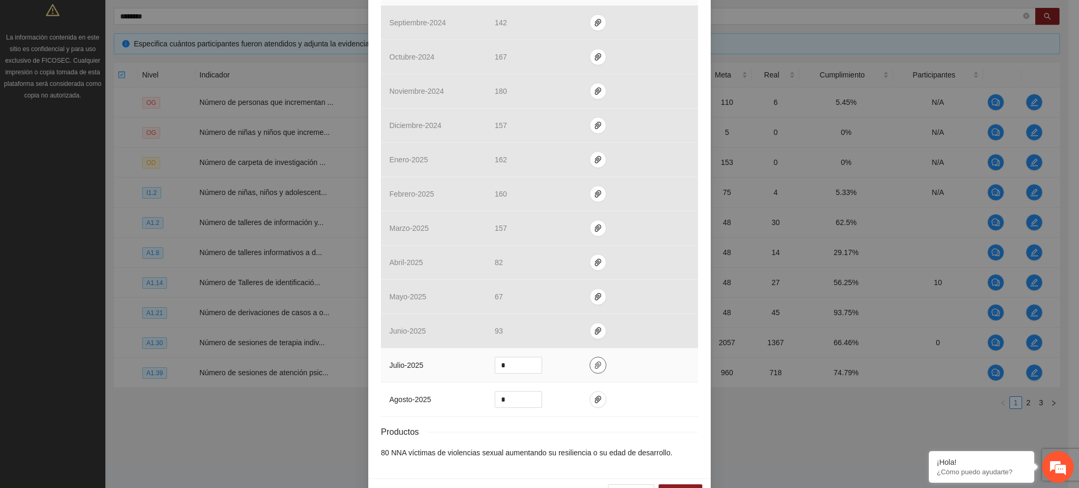
click at [594, 362] on icon "paper-clip" at bounding box center [598, 365] width 8 height 8
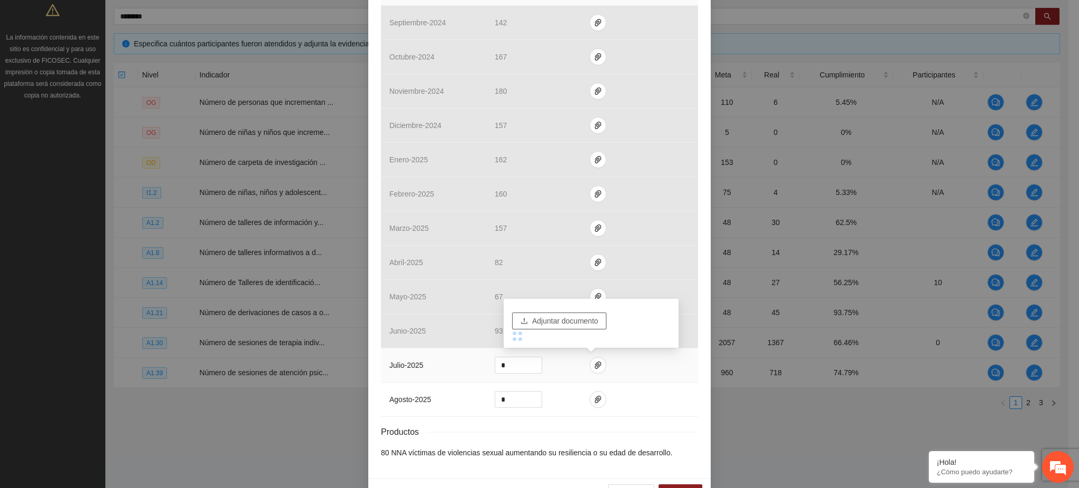
click at [552, 316] on span "Adjuntar documento" at bounding box center [565, 321] width 66 height 12
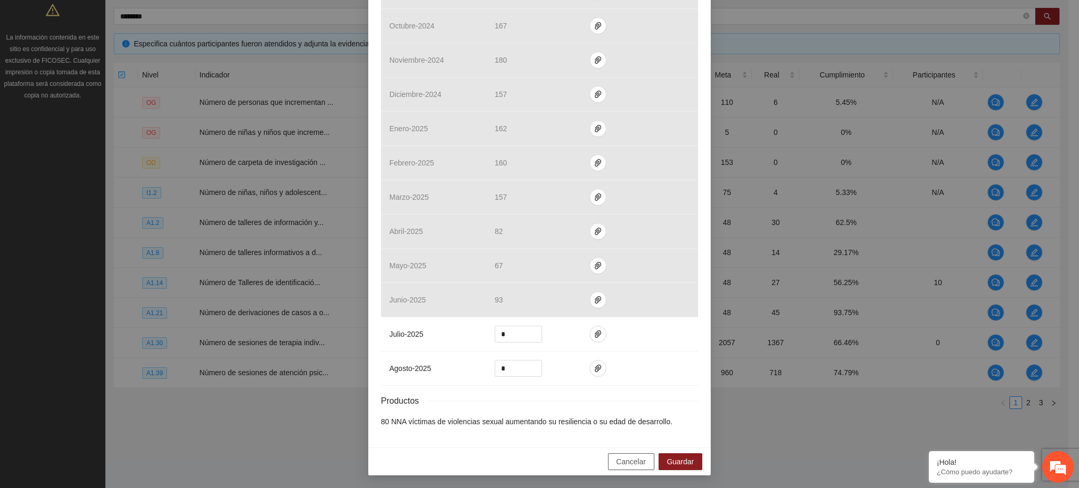
click at [616, 462] on span "Cancelar" at bounding box center [630, 462] width 29 height 12
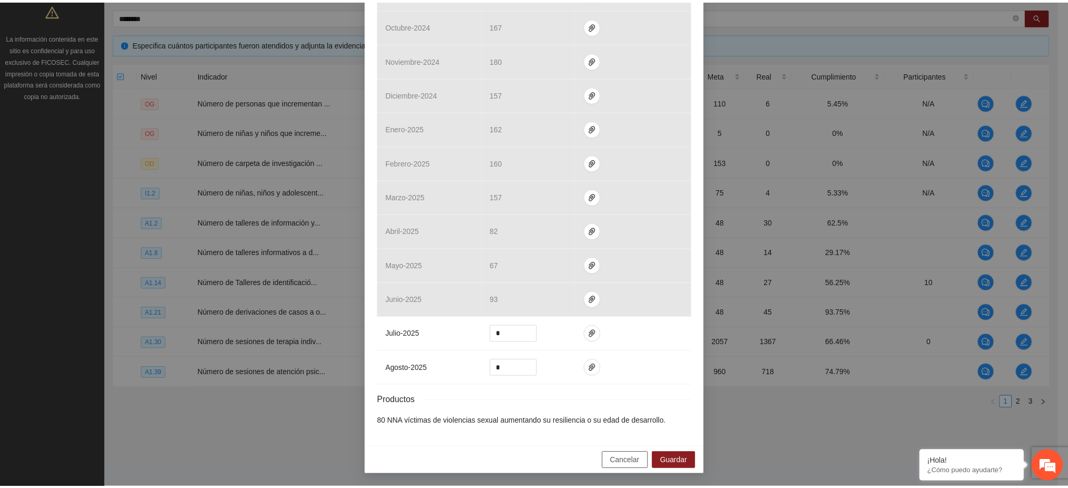
scroll to position [259, 0]
